Goal: Task Accomplishment & Management: Manage account settings

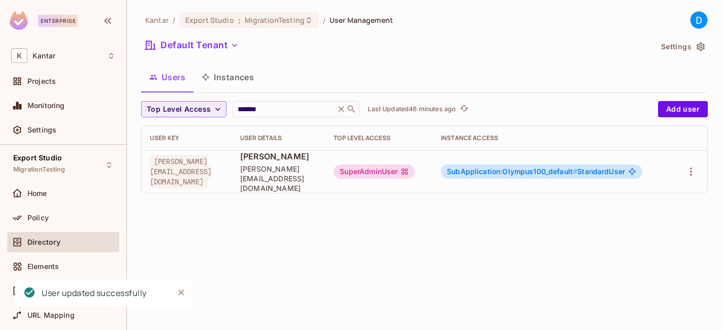
click at [415, 168] on div "SuperAdminUser" at bounding box center [374, 171] width 81 height 14
click at [516, 159] on td "SubApplication:Olympus100_default # StandardUser" at bounding box center [552, 171] width 239 height 43
click at [515, 167] on body "Enterprise K Kantar Projects Monitoring Settings Export Studio MigrationTesting…" at bounding box center [361, 165] width 722 height 330
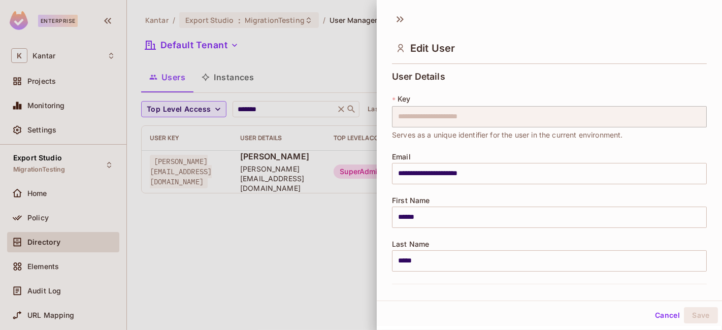
scroll to position [218, 0]
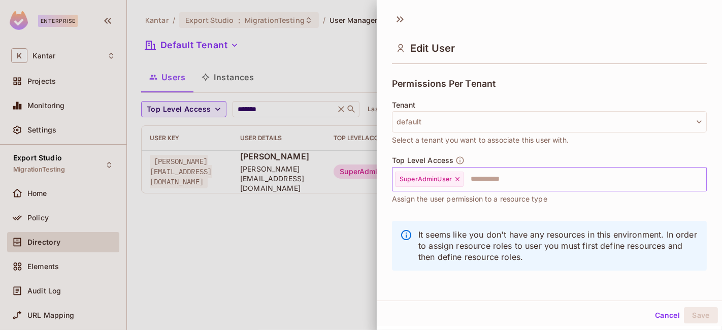
click at [454, 179] on icon at bounding box center [457, 179] width 7 height 7
click at [491, 181] on input "text" at bounding box center [540, 179] width 293 height 20
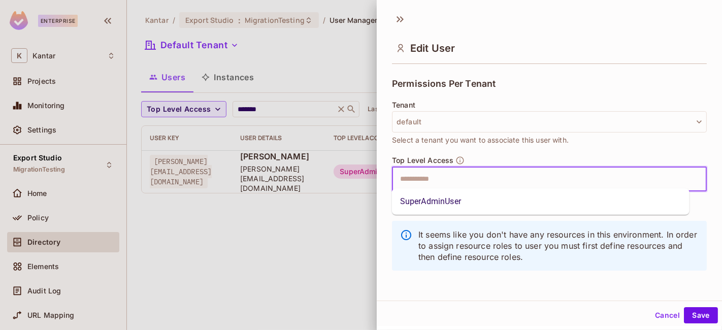
scroll to position [0, 0]
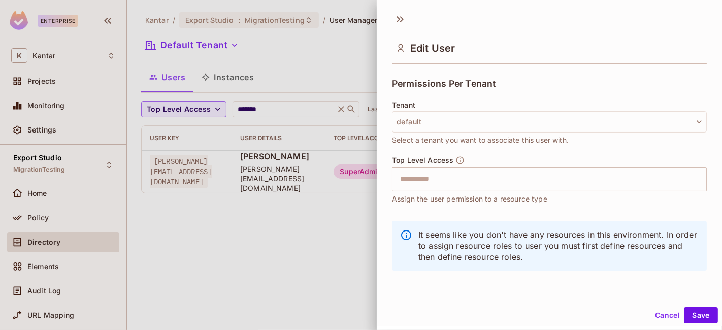
click at [396, 241] on div "It seems like you don't have any resources in this environment. In order to ass…" at bounding box center [549, 246] width 315 height 50
click at [660, 315] on button "Cancel" at bounding box center [667, 314] width 33 height 16
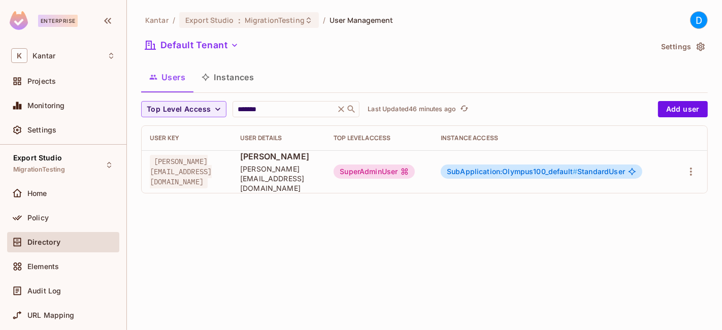
click at [563, 168] on span "SubApplication:Olympus100_default #" at bounding box center [512, 171] width 130 height 9
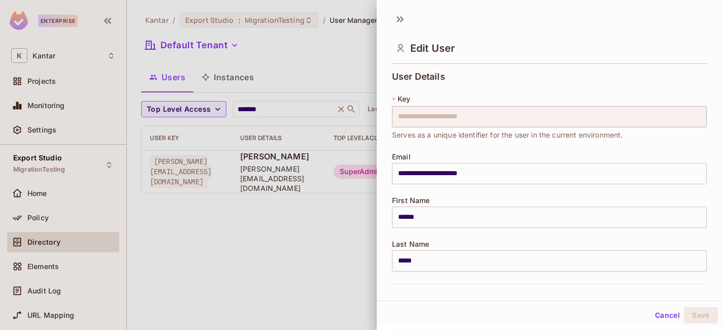
scroll to position [218, 0]
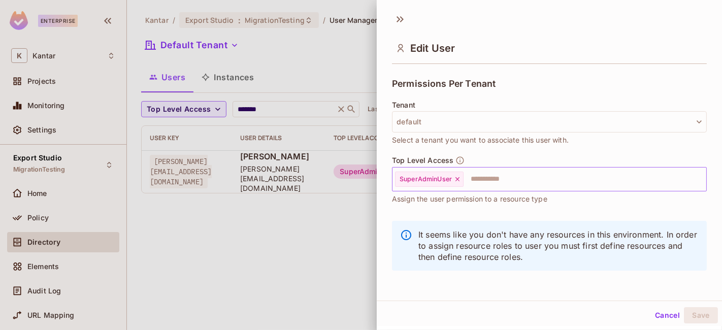
click at [459, 179] on icon at bounding box center [457, 179] width 4 height 4
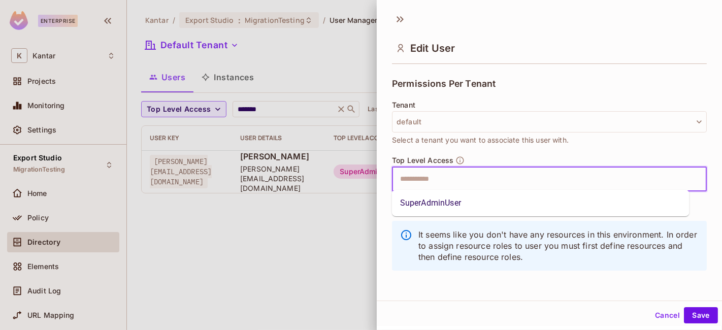
drag, startPoint x: 460, startPoint y: 182, endPoint x: 469, endPoint y: 196, distance: 16.4
click at [466, 192] on body "**********" at bounding box center [361, 165] width 722 height 330
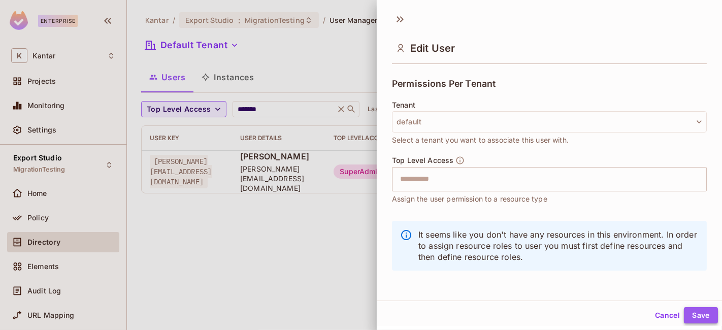
click at [690, 316] on button "Save" at bounding box center [701, 315] width 34 height 16
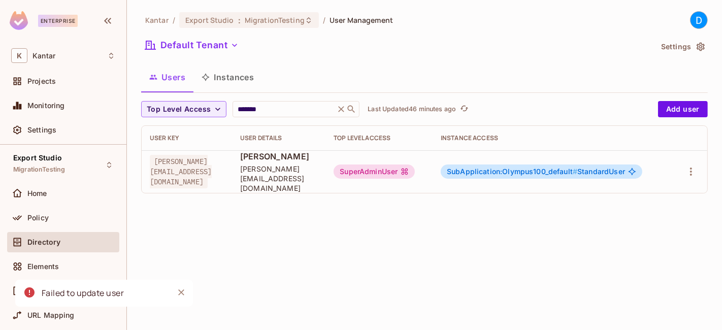
click at [564, 170] on span "SubApplication:Olympus100_default #" at bounding box center [512, 171] width 130 height 9
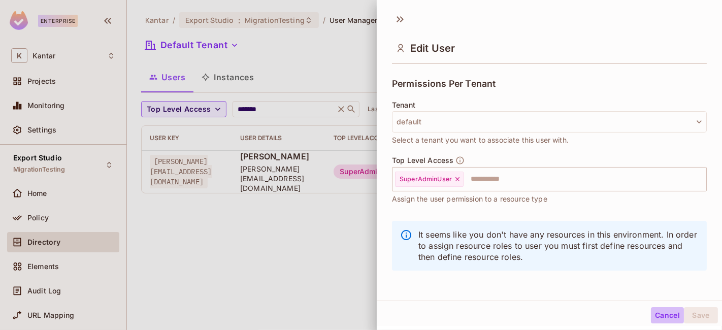
click at [652, 313] on button "Cancel" at bounding box center [667, 315] width 33 height 16
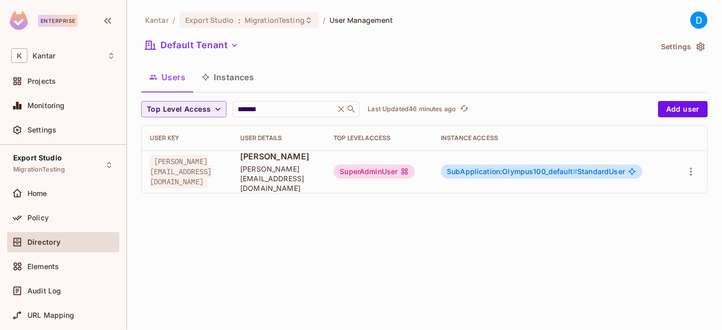
click at [556, 168] on span "SubApplication:Olympus100_default #" at bounding box center [512, 171] width 130 height 9
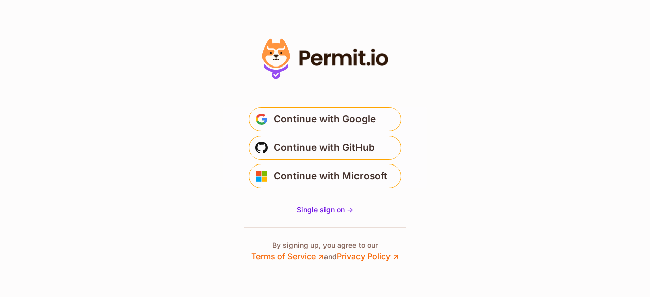
click at [303, 123] on span "Continue with Google" at bounding box center [325, 119] width 102 height 16
drag, startPoint x: 0, startPoint y: 0, endPoint x: 168, endPoint y: 176, distance: 242.8
click at [168, 176] on section "Or" at bounding box center [325, 148] width 650 height 297
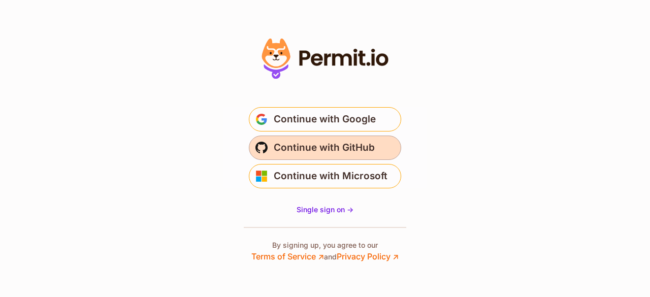
click at [310, 148] on span "Continue with GitHub" at bounding box center [324, 148] width 101 height 16
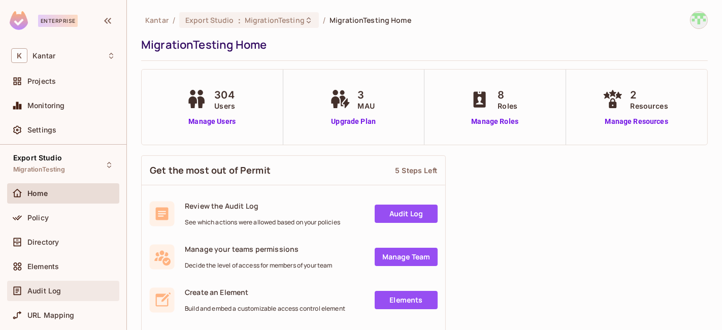
scroll to position [11, 0]
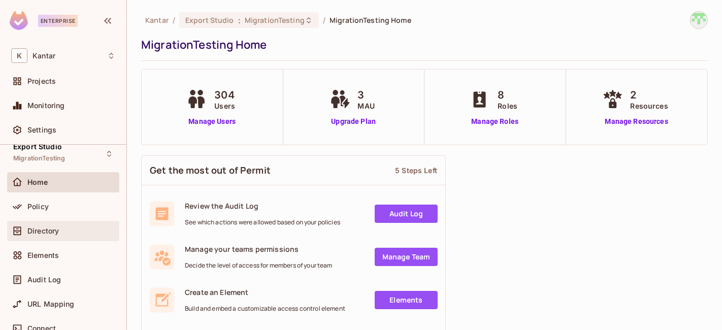
click at [66, 227] on div "Directory" at bounding box center [71, 231] width 88 height 8
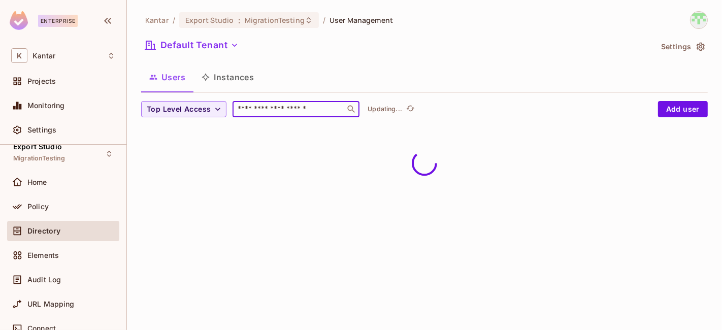
click at [285, 106] on input "text" at bounding box center [289, 109] width 107 height 10
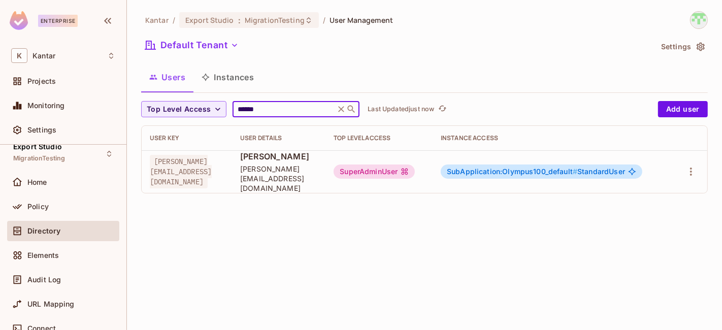
type input "******"
click at [533, 169] on span "SubApplication:Olympus100_default #" at bounding box center [512, 171] width 130 height 9
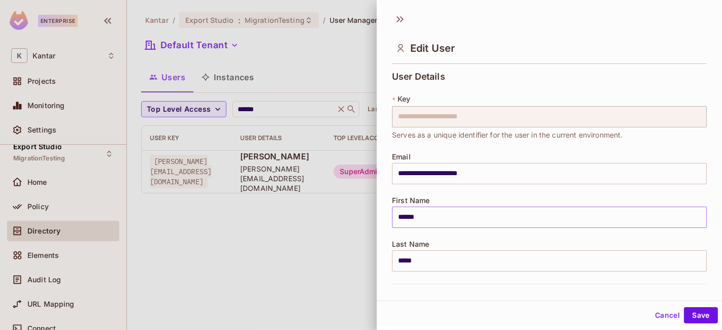
scroll to position [239, 0]
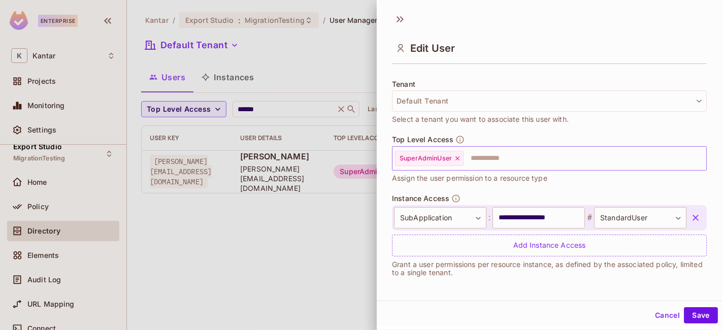
click at [460, 151] on div "SuperAdminUser" at bounding box center [429, 158] width 69 height 15
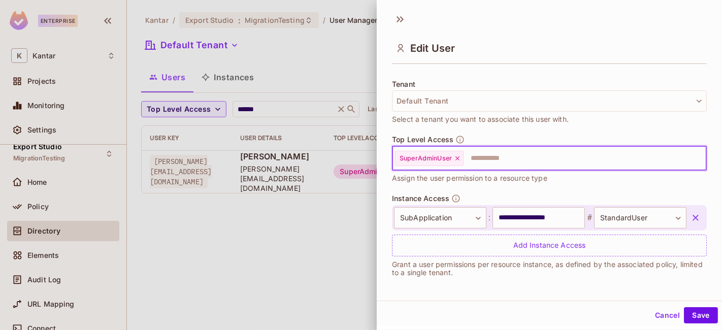
click at [460, 157] on icon at bounding box center [457, 158] width 7 height 7
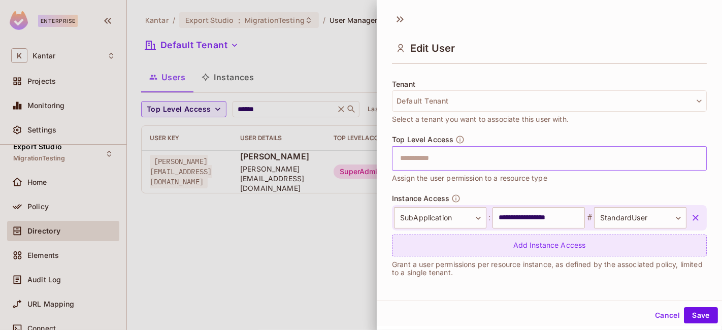
click at [480, 243] on div "Add Instance Access" at bounding box center [549, 246] width 315 height 22
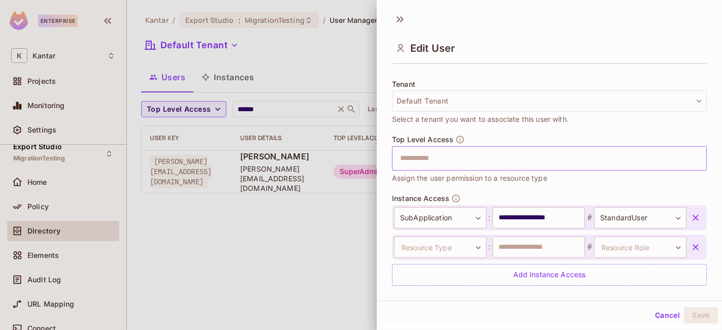
click at [686, 240] on button "button" at bounding box center [695, 247] width 18 height 18
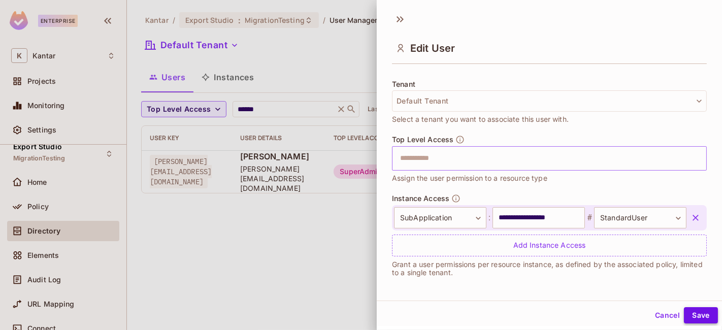
click at [686, 315] on button "Save" at bounding box center [701, 315] width 34 height 16
